Goal: Use online tool/utility: Utilize a website feature to perform a specific function

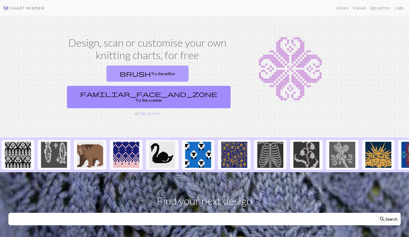
click at [111, 73] on link "brush Try the editor" at bounding box center [148, 73] width 82 height 16
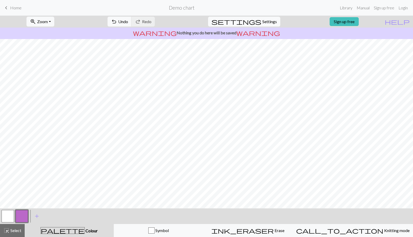
click at [85, 228] on span "Colour" at bounding box center [91, 230] width 13 height 5
click at [85, 229] on span "Colour" at bounding box center [91, 230] width 13 height 5
click at [66, 229] on span "palette" at bounding box center [63, 230] width 44 height 7
click at [35, 215] on span "add" at bounding box center [37, 215] width 6 height 7
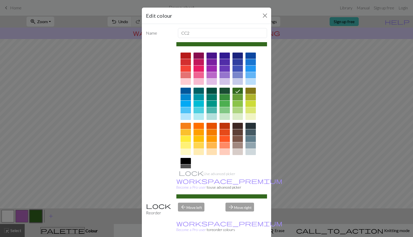
click at [184, 145] on div at bounding box center [186, 145] width 10 height 6
